Goal: Task Accomplishment & Management: Use online tool/utility

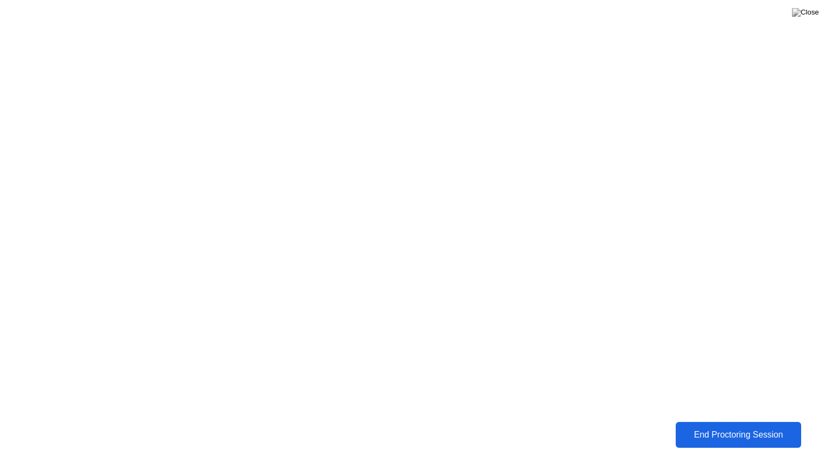
click at [732, 436] on div "End Proctoring Session" at bounding box center [738, 435] width 120 height 10
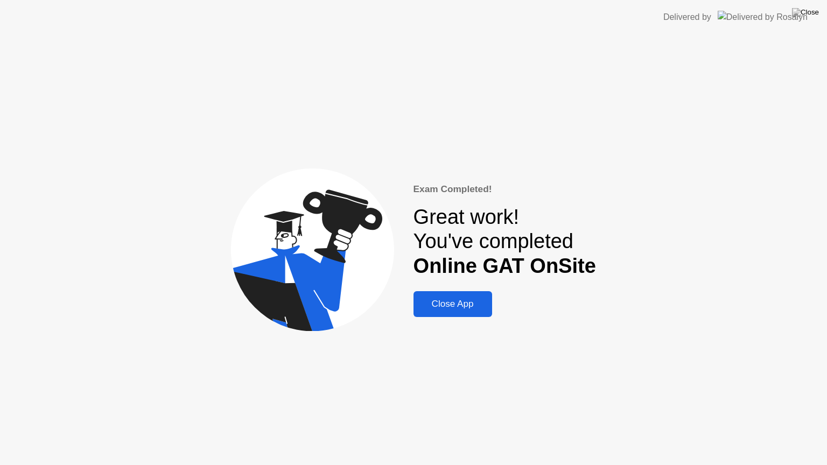
click at [454, 303] on div "Close App" at bounding box center [453, 304] width 72 height 11
